Goal: Task Accomplishment & Management: Use online tool/utility

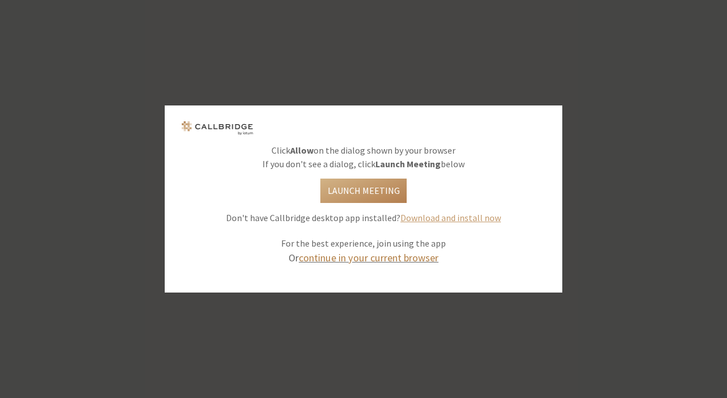
click at [360, 254] on link "continue in your current browser" at bounding box center [369, 257] width 140 height 13
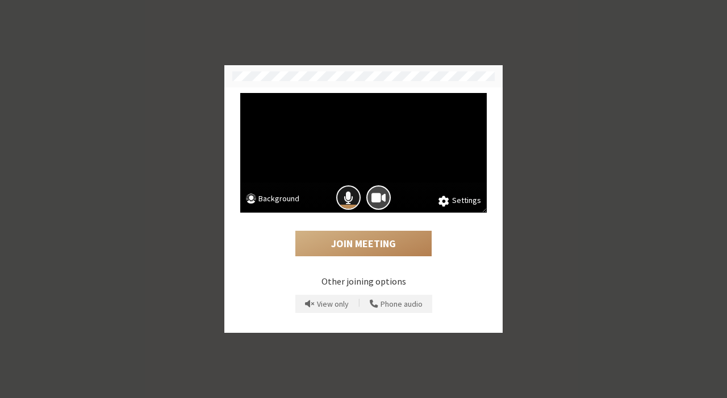
click at [339, 195] on button "Mic is on" at bounding box center [348, 198] width 24 height 24
click at [379, 192] on span "Camera is on" at bounding box center [378, 197] width 14 height 15
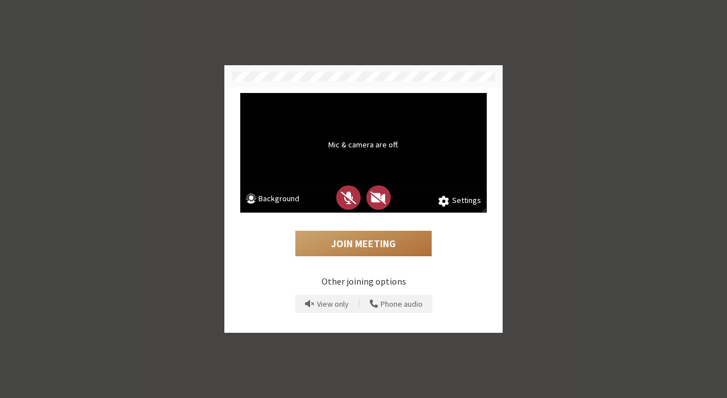
click at [353, 244] on button "Join Meeting" at bounding box center [363, 244] width 136 height 26
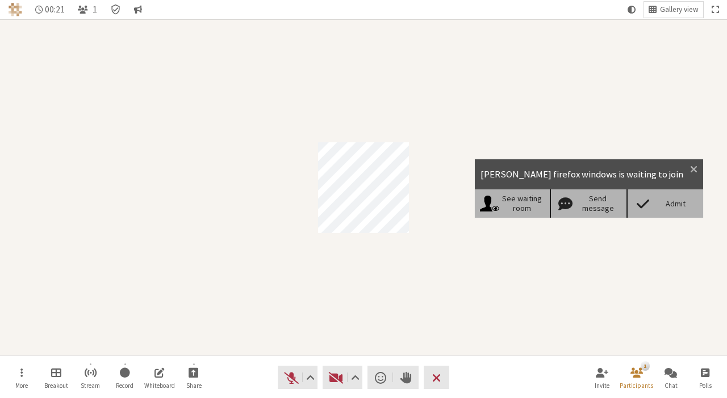
click at [690, 201] on div "Admit" at bounding box center [674, 204] width 45 height 10
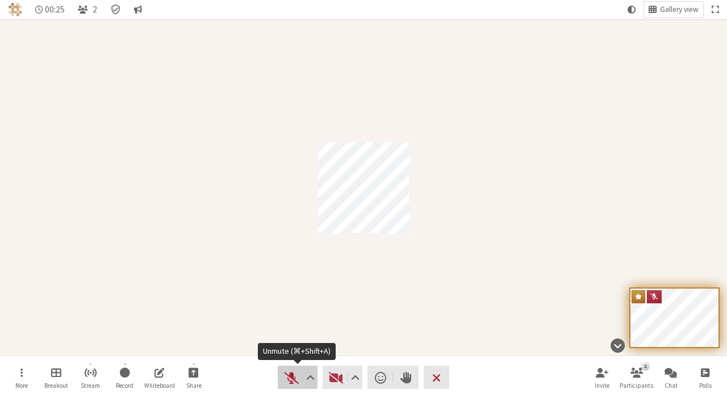
click at [288, 375] on span "Unmute (⌘+Shift+A)" at bounding box center [291, 378] width 16 height 16
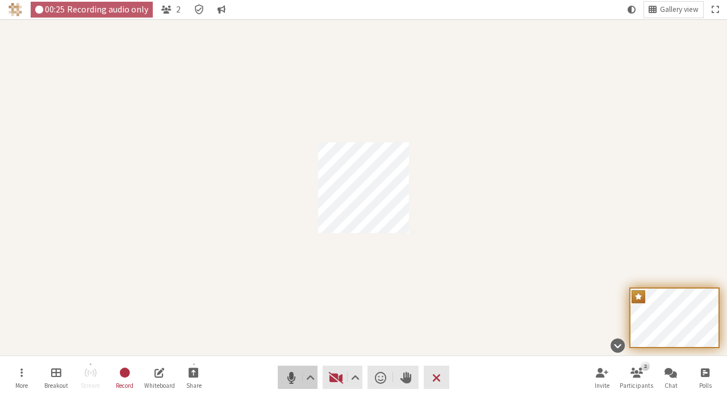
click at [288, 375] on span "Mute (⌘+Shift+A)" at bounding box center [291, 378] width 16 height 16
click at [685, 376] on button "Chat" at bounding box center [670, 378] width 32 height 31
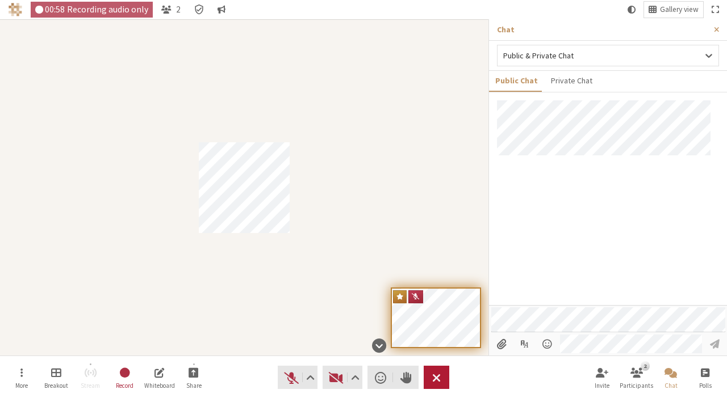
click at [429, 375] on button "Leave" at bounding box center [436, 377] width 26 height 23
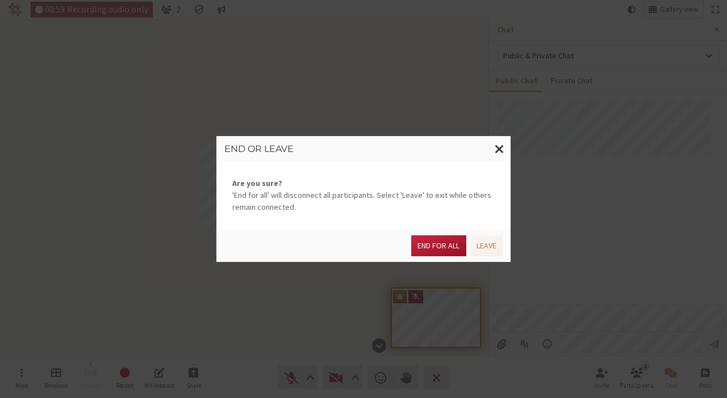
click at [434, 249] on button "End for all" at bounding box center [438, 246] width 54 height 21
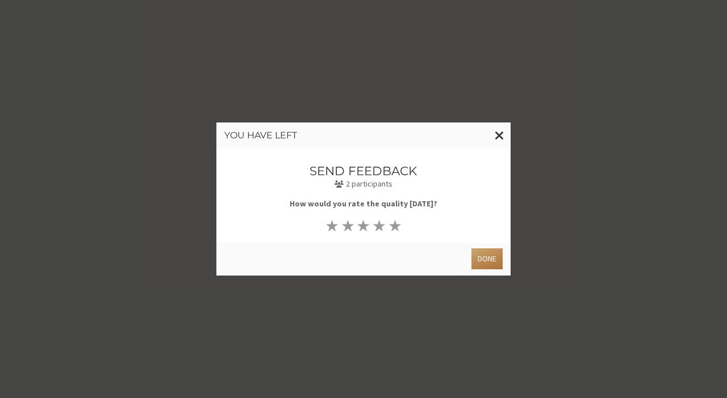
click at [486, 251] on button "Done" at bounding box center [486, 259] width 31 height 21
